Goal: Information Seeking & Learning: Learn about a topic

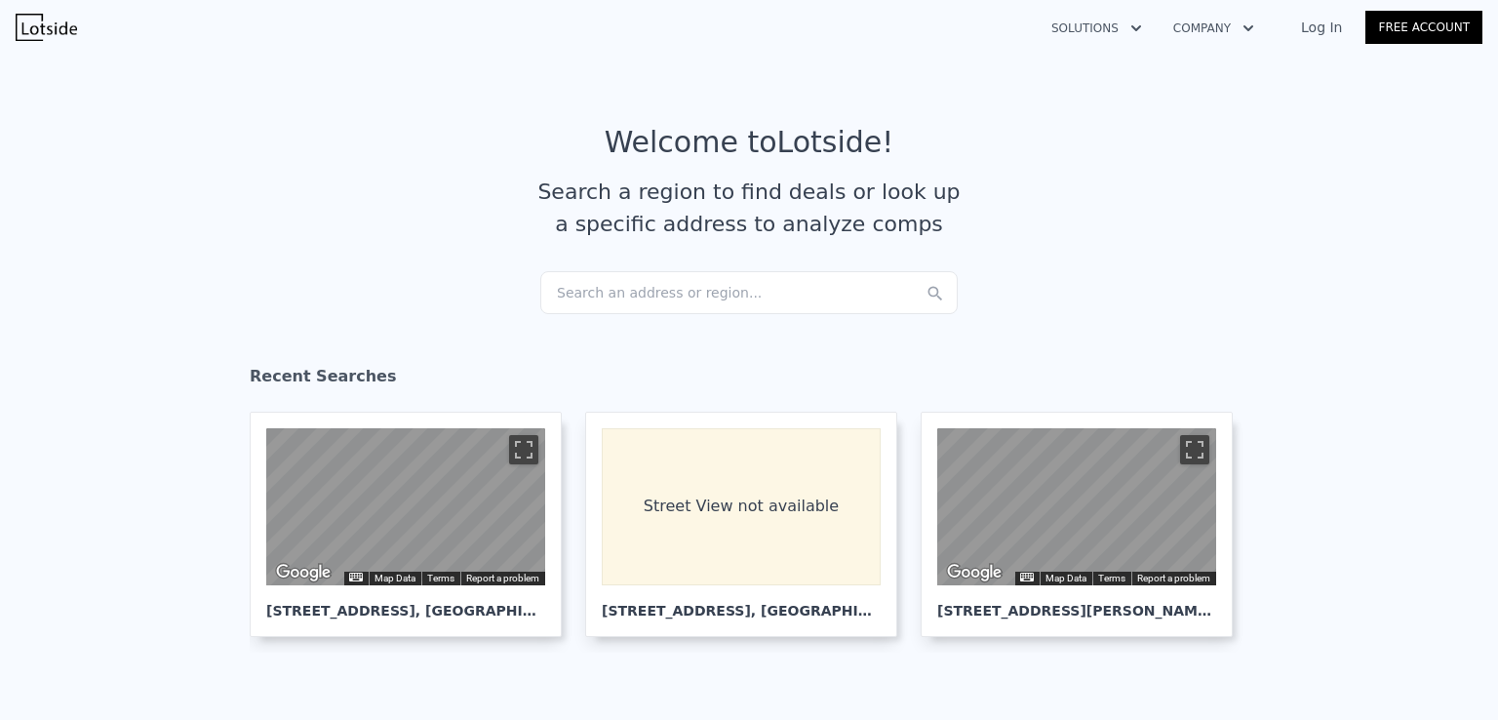
click at [653, 305] on div "Search an address or region..." at bounding box center [749, 292] width 418 height 43
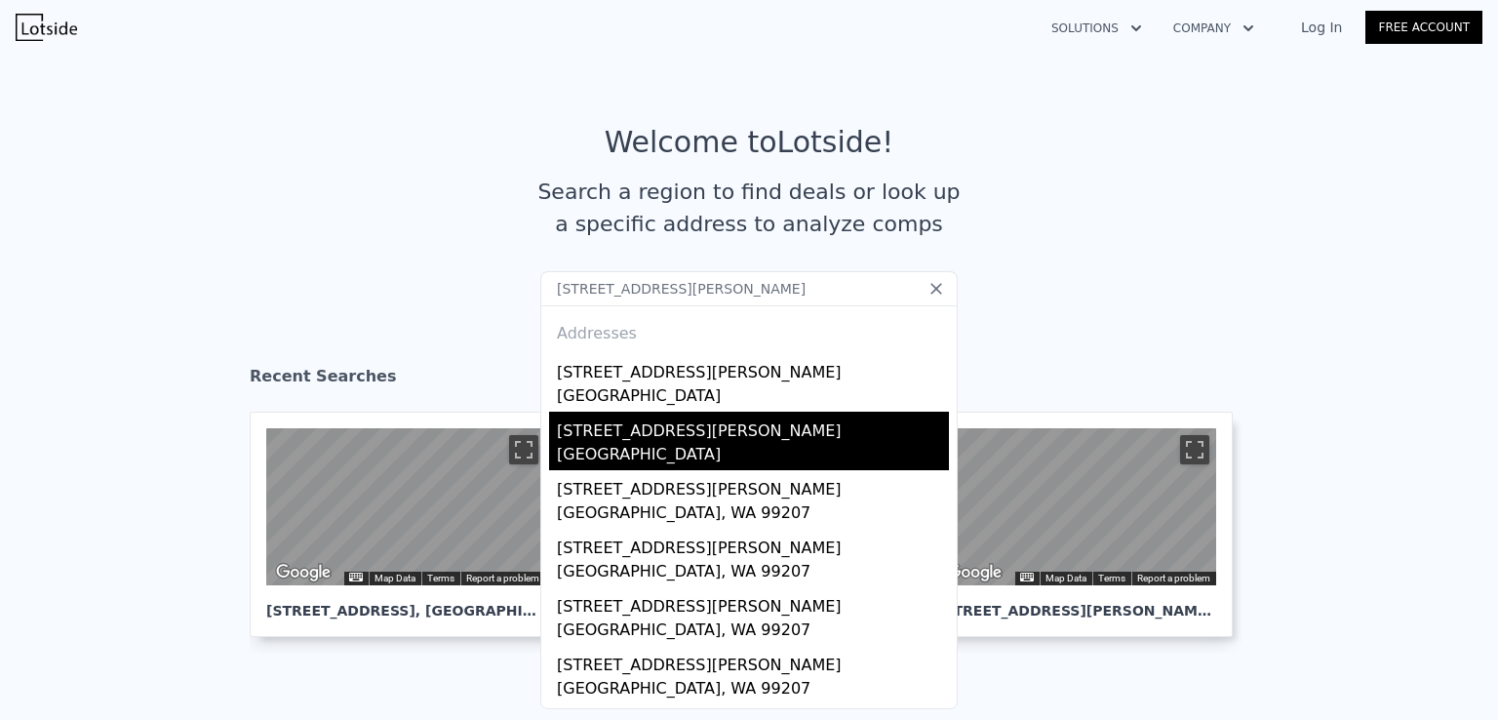
type input "[STREET_ADDRESS][PERSON_NAME]"
click at [729, 434] on div "[STREET_ADDRESS][PERSON_NAME]" at bounding box center [753, 427] width 392 height 31
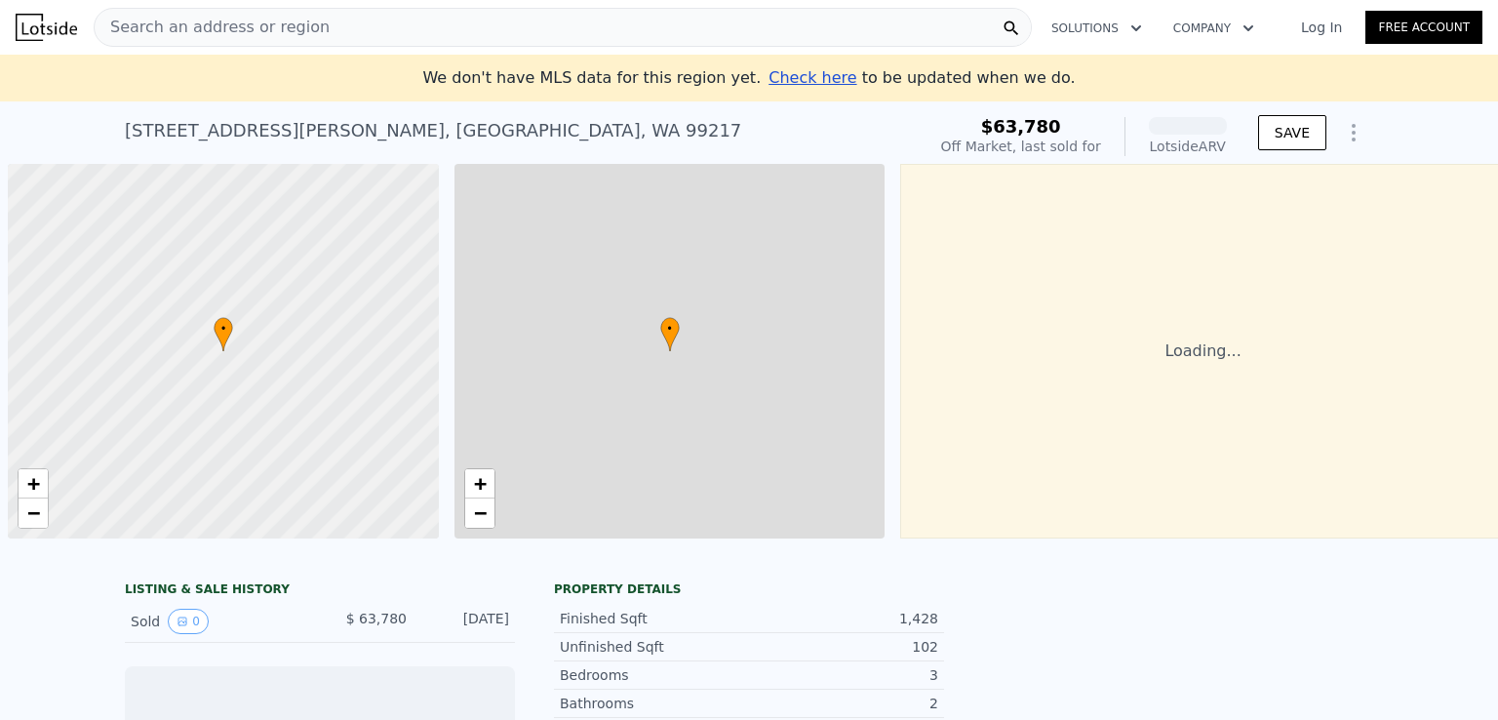
scroll to position [0, 8]
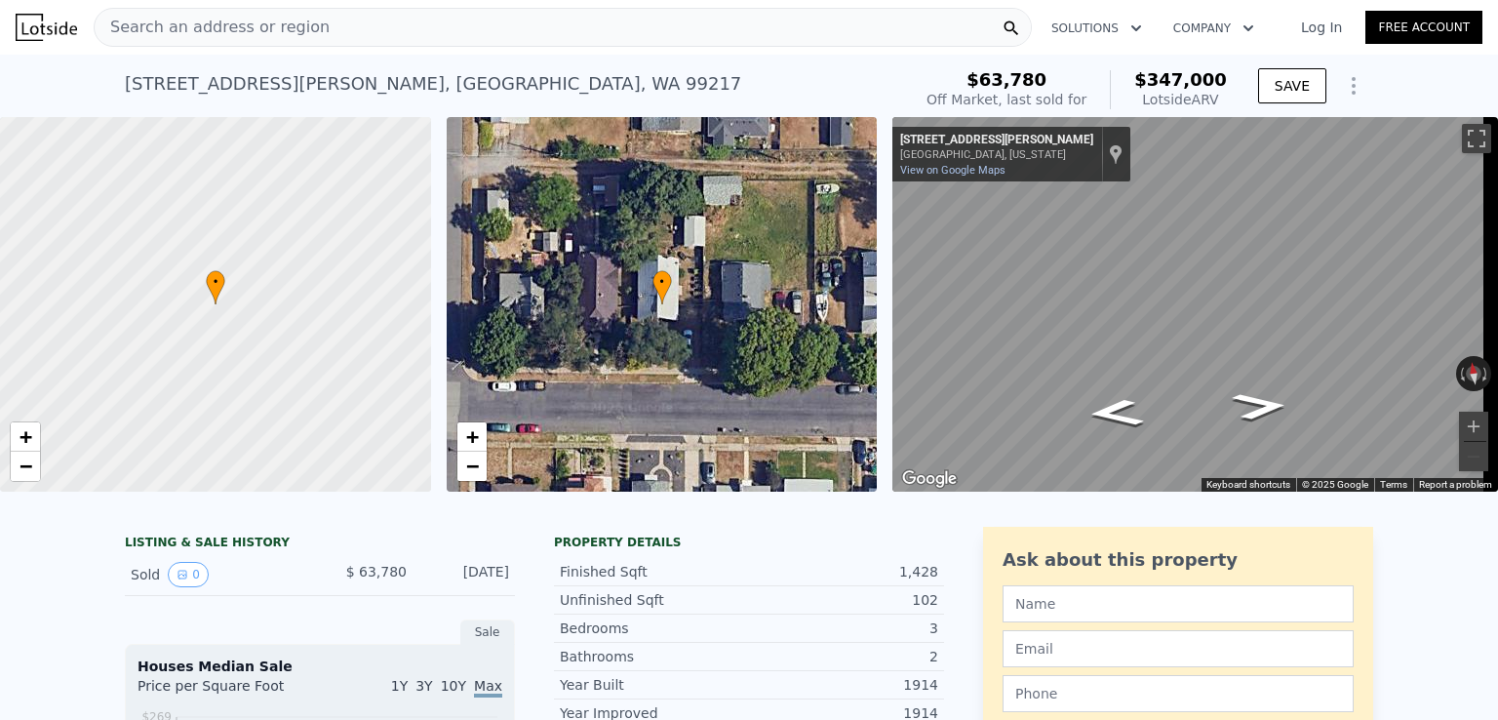
click at [1184, 82] on span "$347,000" at bounding box center [1180, 79] width 93 height 20
copy span "$347,000"
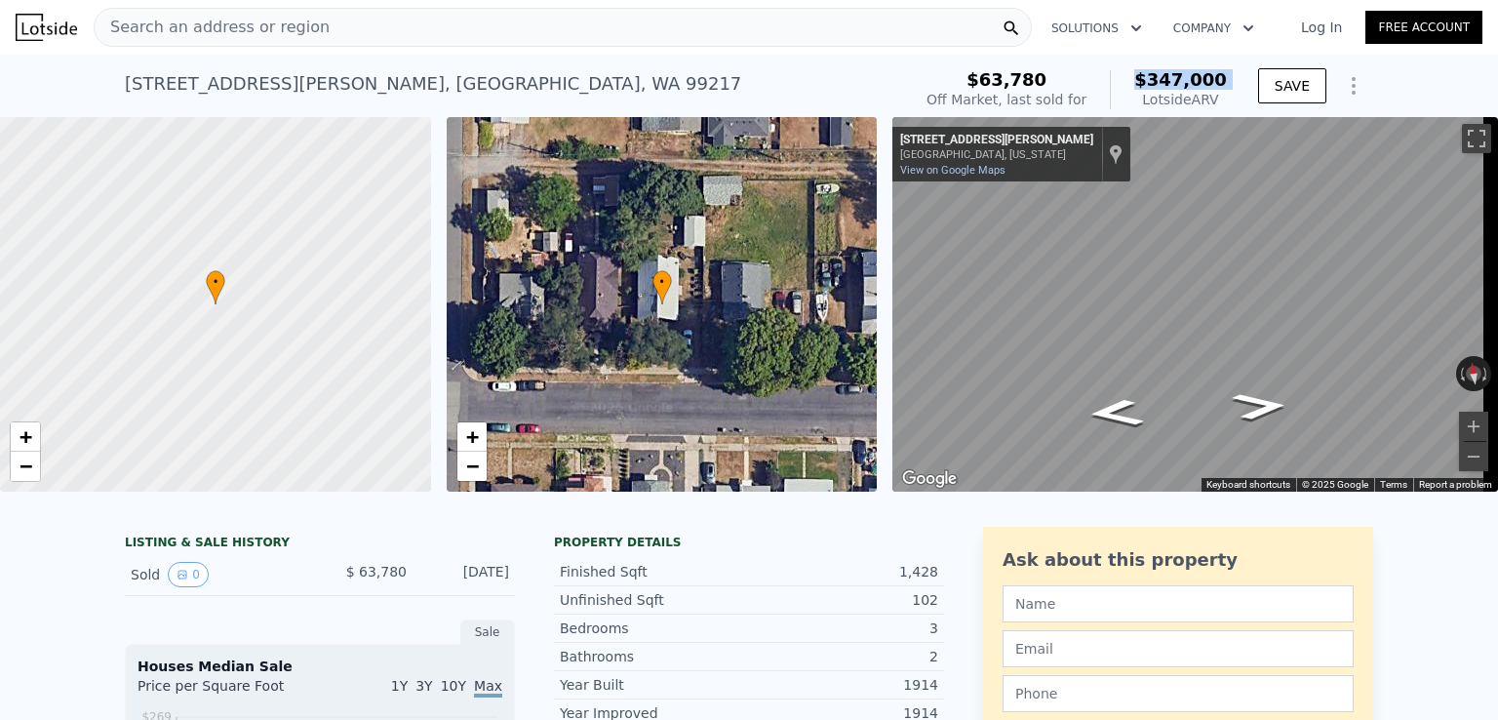
click at [324, 33] on div "Search an address or region" at bounding box center [563, 27] width 938 height 39
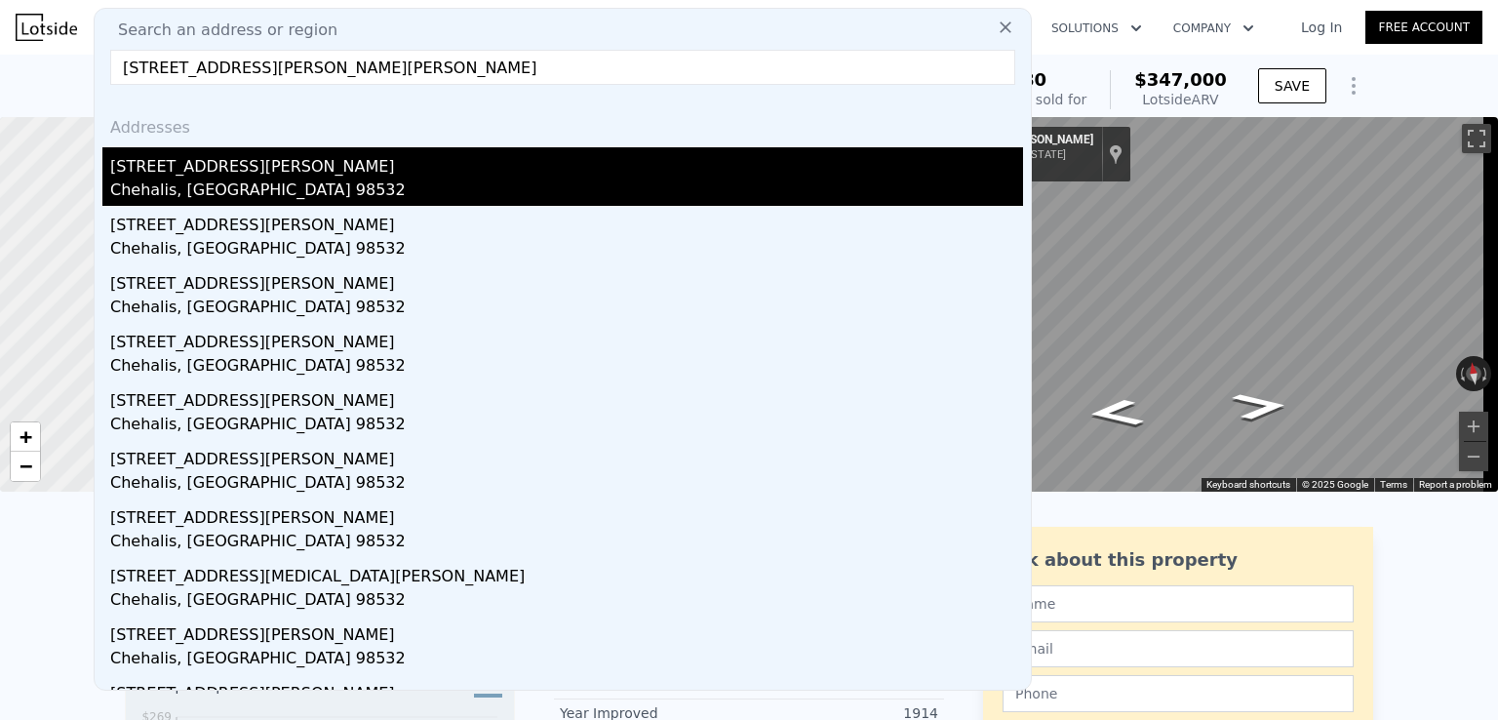
type input "[STREET_ADDRESS][PERSON_NAME][PERSON_NAME]"
click at [242, 180] on div "Chehalis, [GEOGRAPHIC_DATA] 98532" at bounding box center [566, 192] width 913 height 27
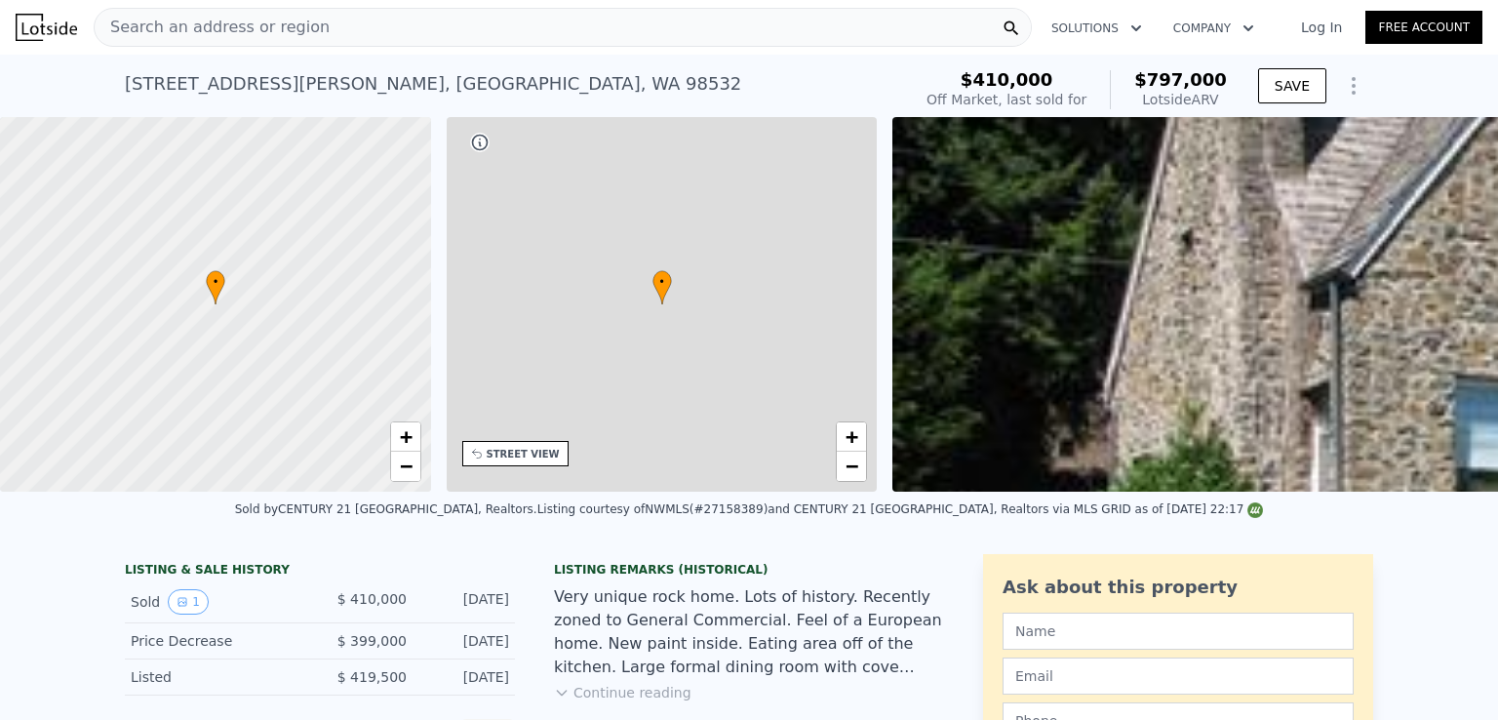
click at [1188, 78] on span "$797,000" at bounding box center [1180, 79] width 93 height 20
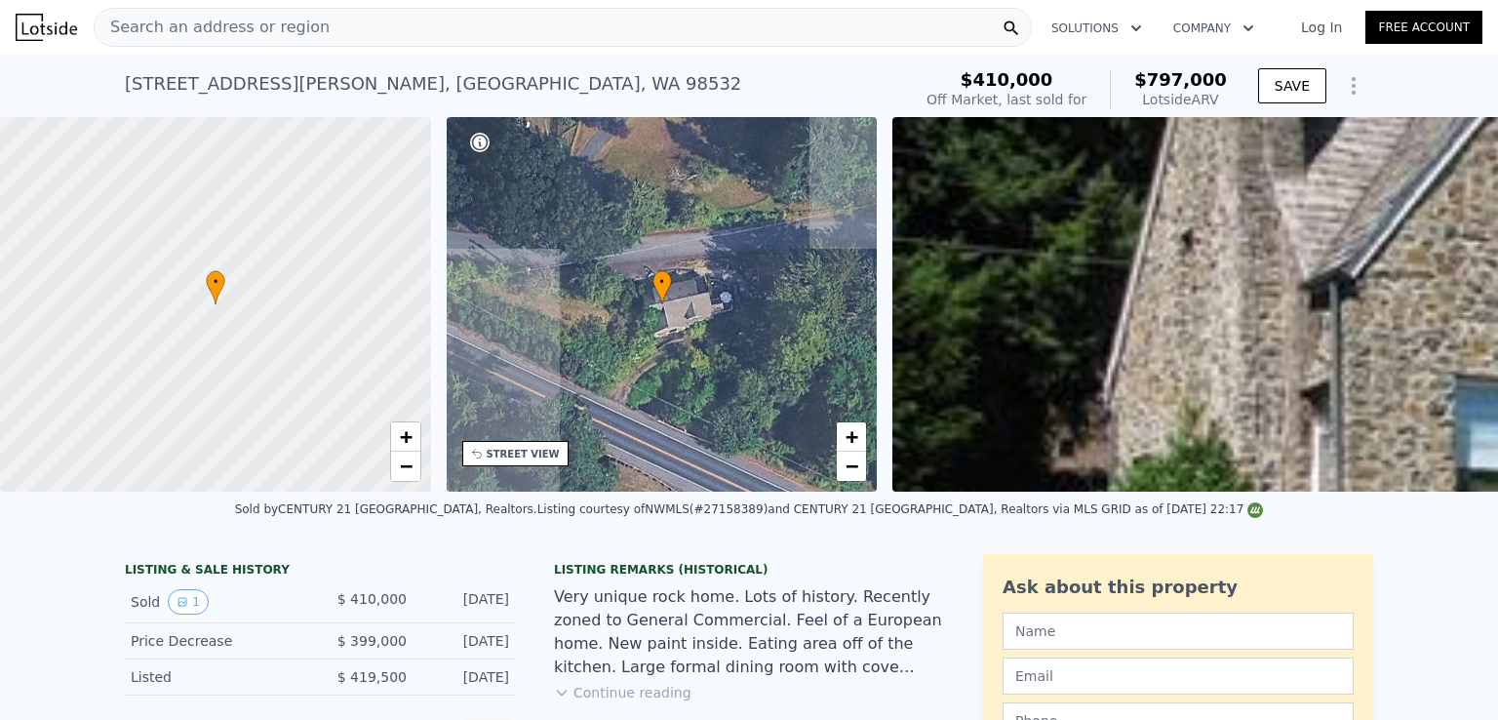
click at [1188, 78] on span "$797,000" at bounding box center [1180, 79] width 93 height 20
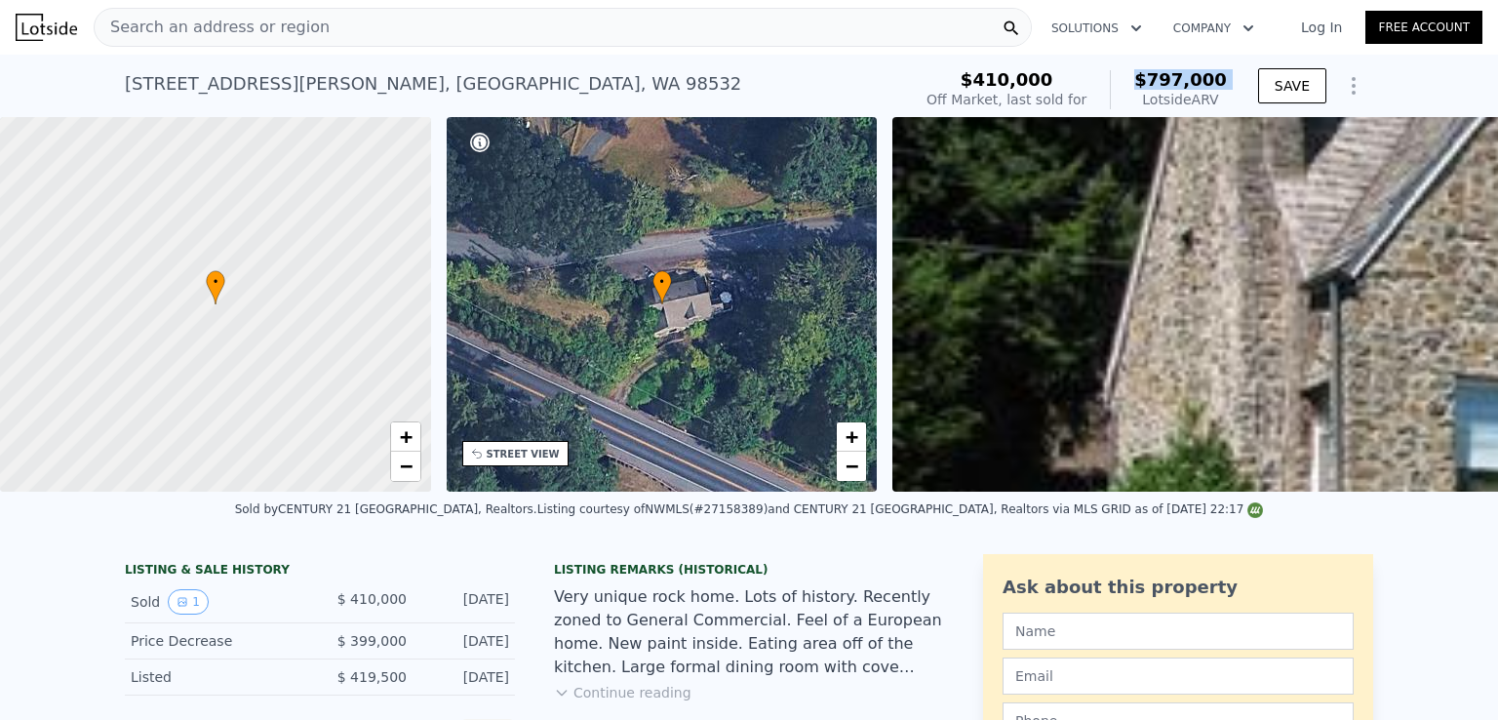
click at [1188, 78] on span "$797,000" at bounding box center [1180, 79] width 93 height 20
copy span "$797,000"
click at [1161, 75] on span "$797,000" at bounding box center [1180, 79] width 93 height 20
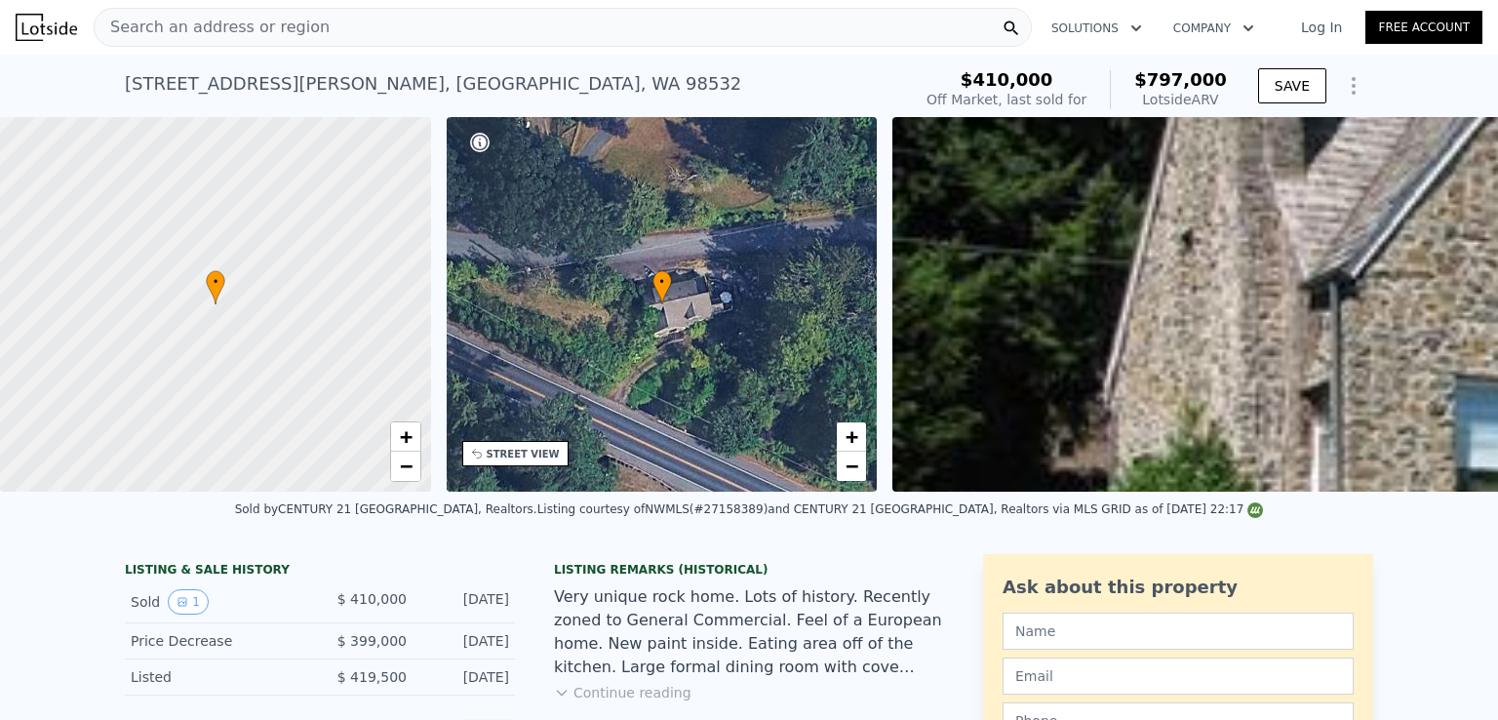
click at [227, 22] on span "Search an address or region" at bounding box center [212, 27] width 235 height 23
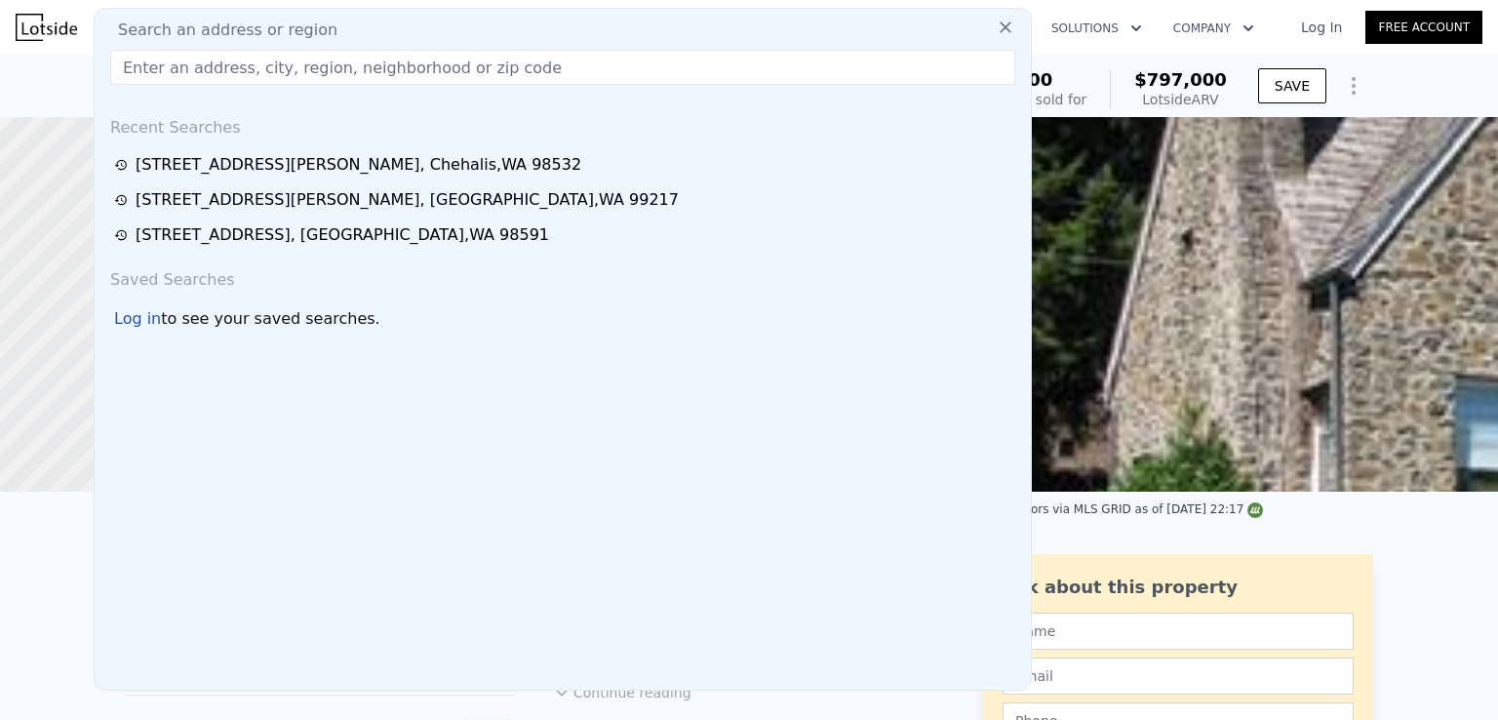
type input "$797,000"
click at [433, 66] on input "text" at bounding box center [562, 67] width 905 height 35
paste input "[STREET_ADDRESS][PERSON_NAME][PERSON_NAME]"
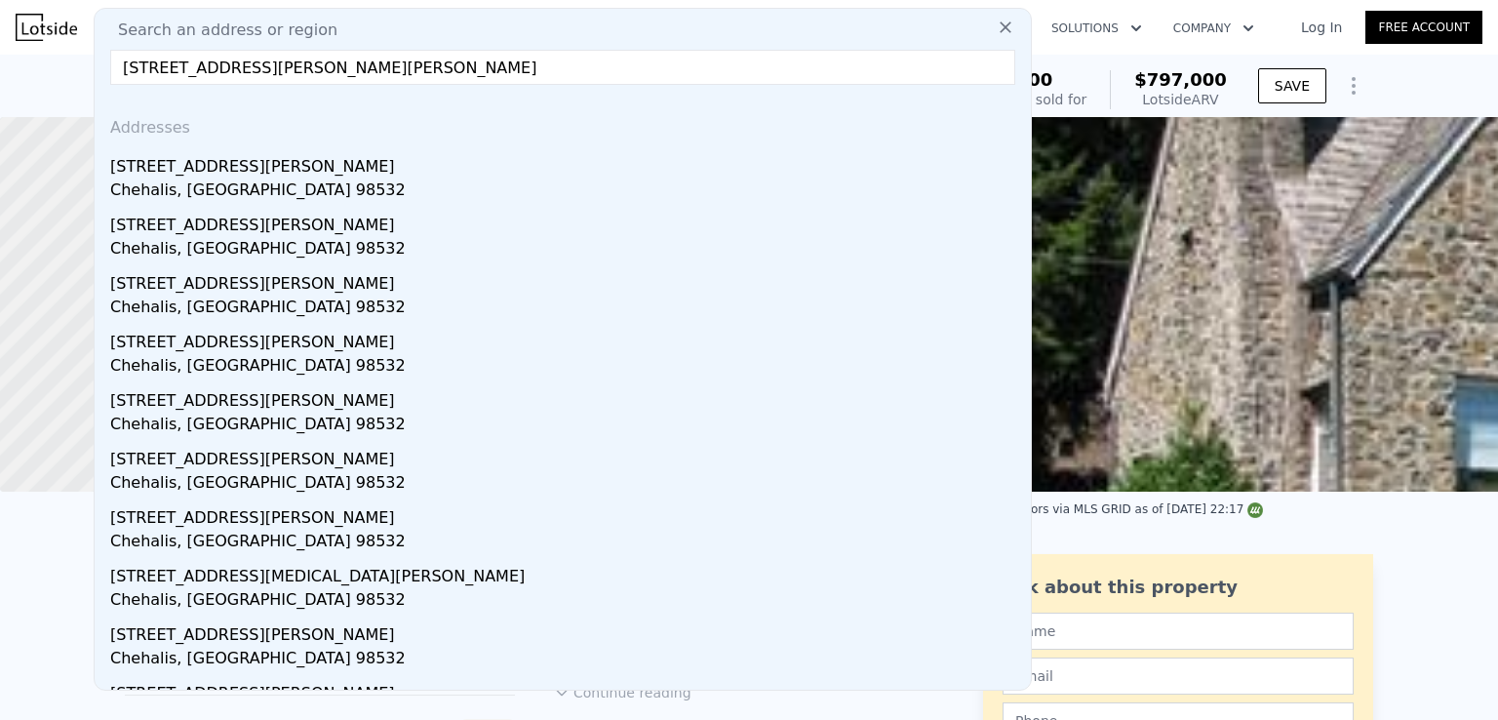
drag, startPoint x: 457, startPoint y: 64, endPoint x: 270, endPoint y: 71, distance: 187.4
click at [270, 71] on input "[STREET_ADDRESS][PERSON_NAME][PERSON_NAME]" at bounding box center [562, 67] width 905 height 35
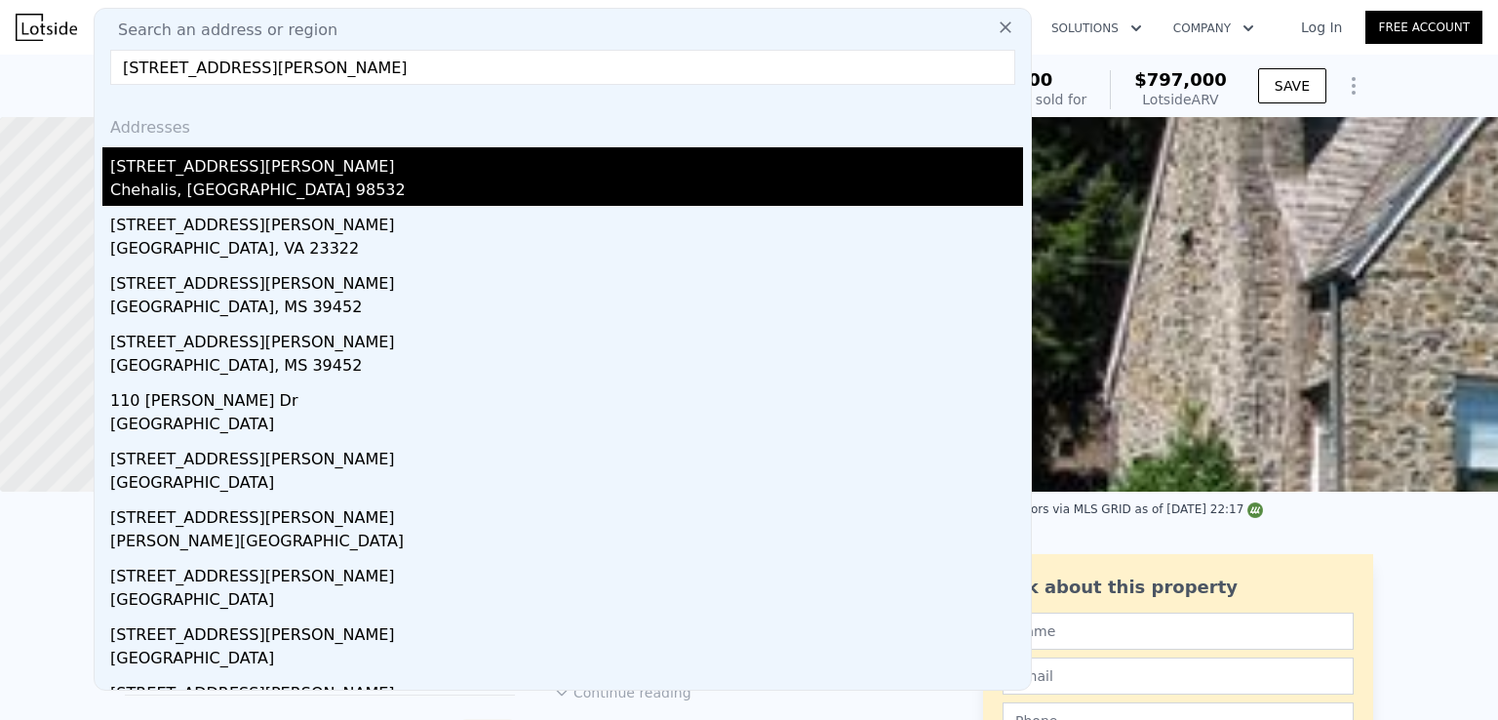
type input "[STREET_ADDRESS][PERSON_NAME]"
click at [269, 179] on div "Chehalis, [GEOGRAPHIC_DATA] 98532" at bounding box center [566, 192] width 913 height 27
